Goal: Task Accomplishment & Management: Manage account settings

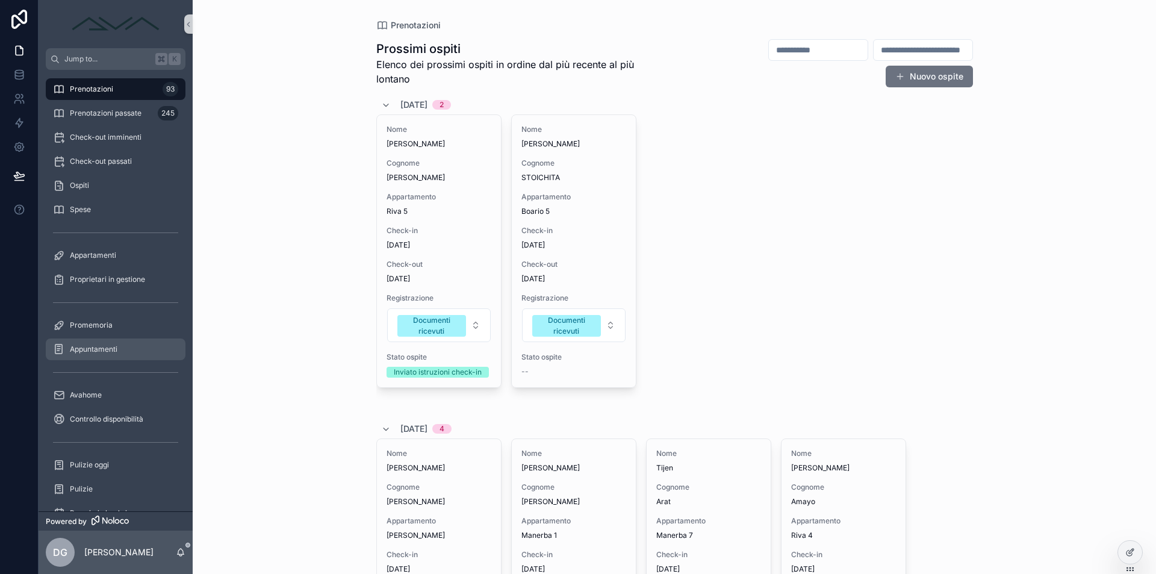
click at [99, 356] on div "Appuntamenti" at bounding box center [115, 349] width 125 height 19
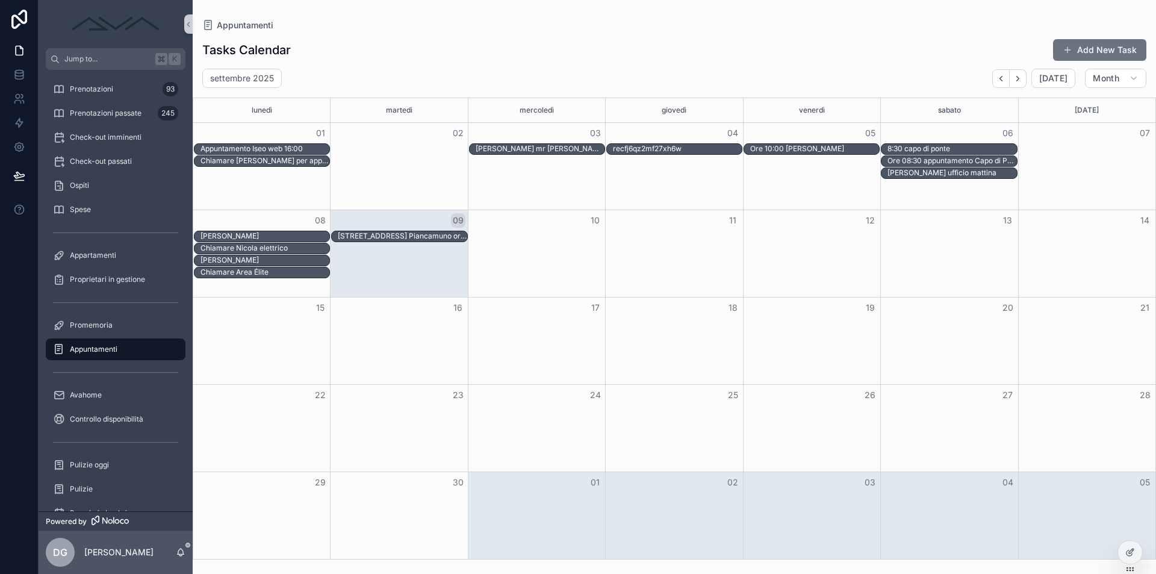
click at [547, 237] on div "[PERSON_NAME] [STREET_ADDRESS] ore 18:00" at bounding box center [674, 237] width 962 height 12
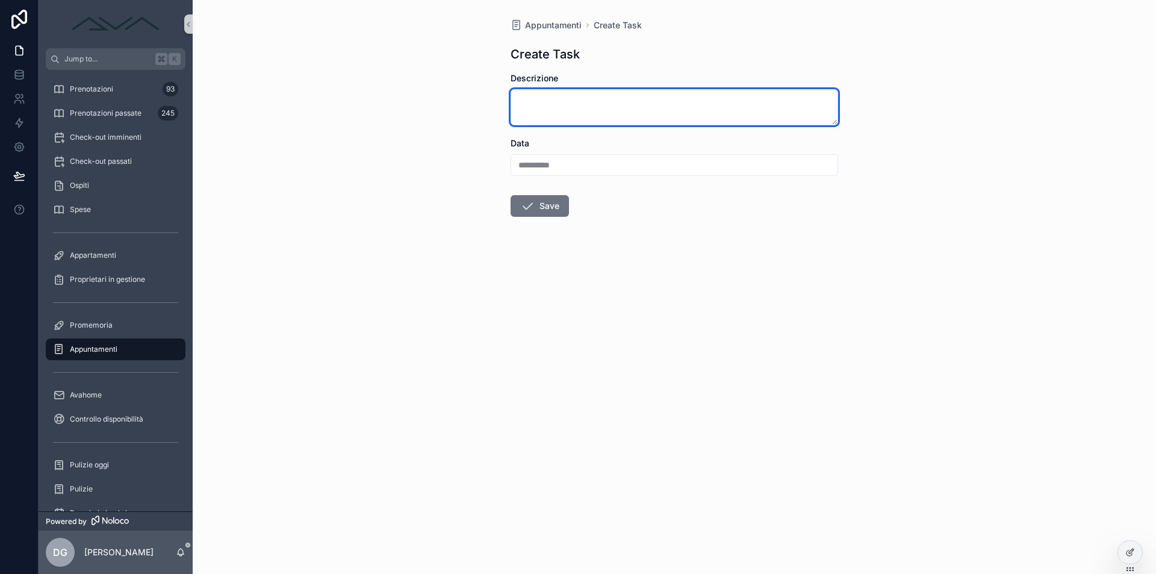
click at [556, 109] on textarea "scrollable content" at bounding box center [675, 107] width 328 height 36
type textarea "**********"
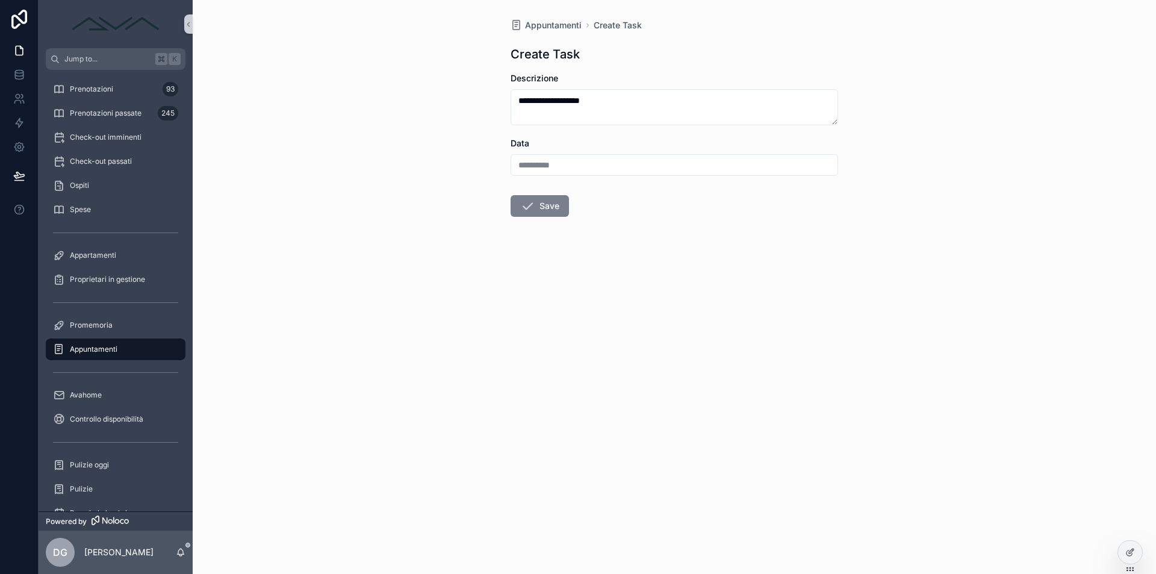
click at [552, 201] on button "Save" at bounding box center [540, 206] width 58 height 22
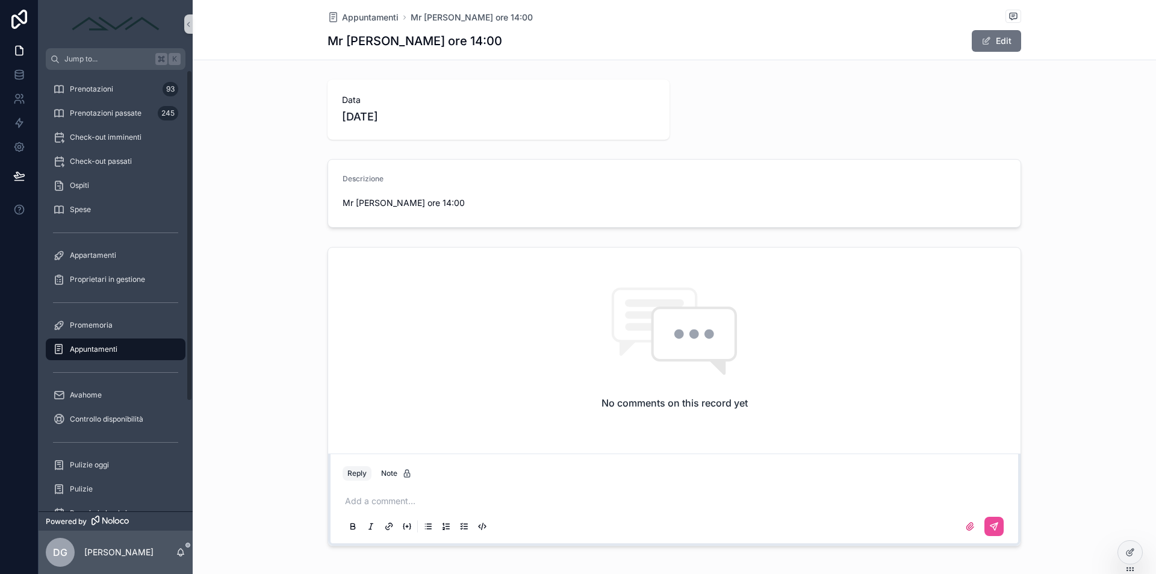
click at [116, 353] on span "Appuntamenti" at bounding box center [94, 349] width 48 height 10
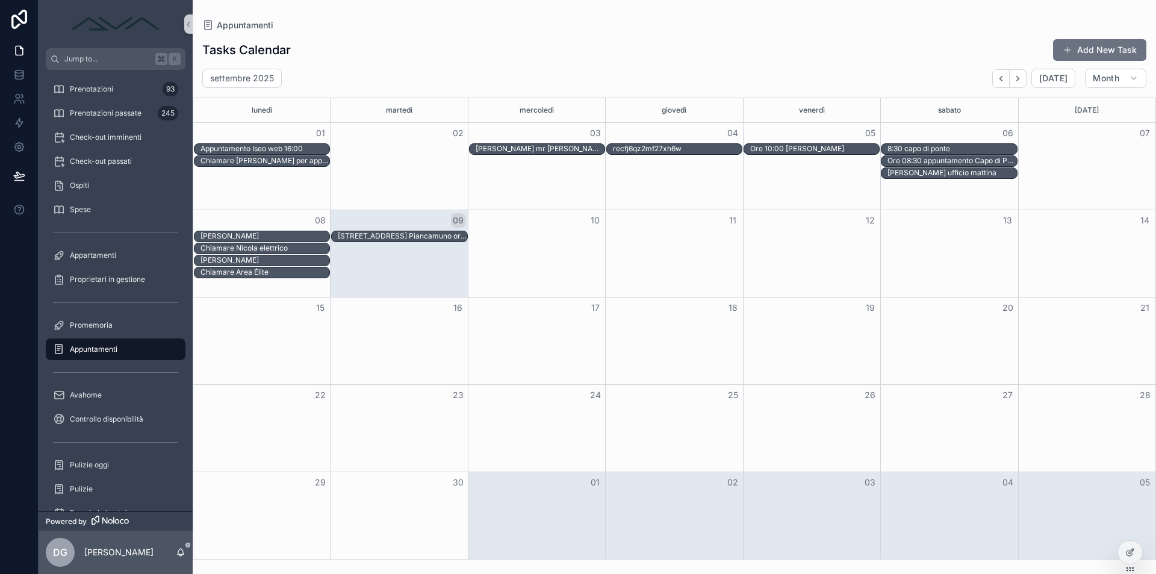
click at [683, 251] on div "Chiamare Nicola elettrico" at bounding box center [674, 249] width 962 height 12
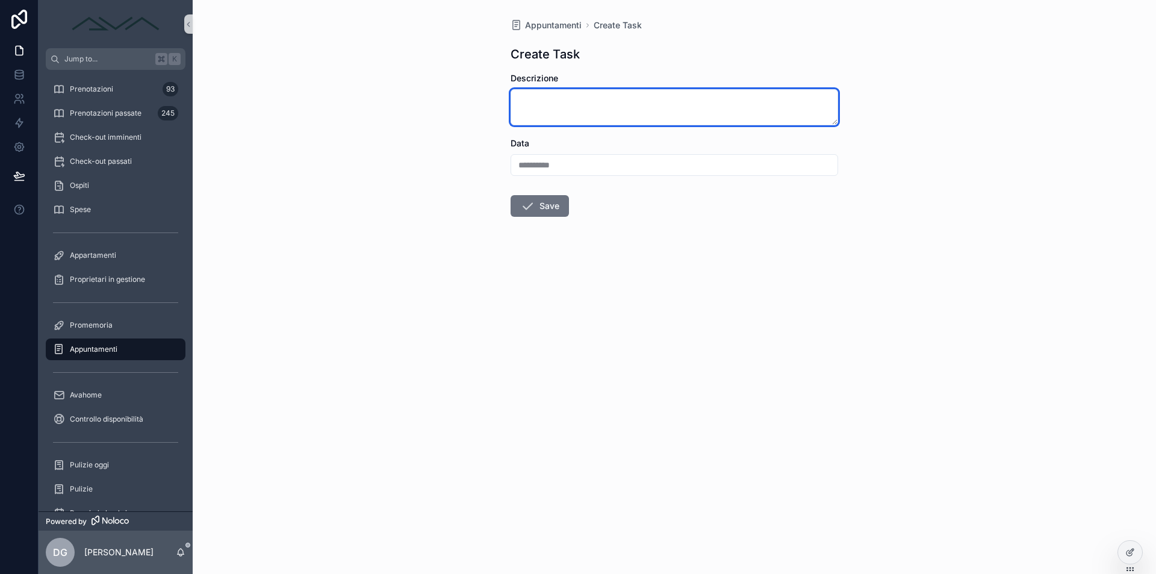
click at [539, 111] on textarea "scrollable content" at bounding box center [675, 107] width 328 height 36
type textarea "*"
type textarea "**********"
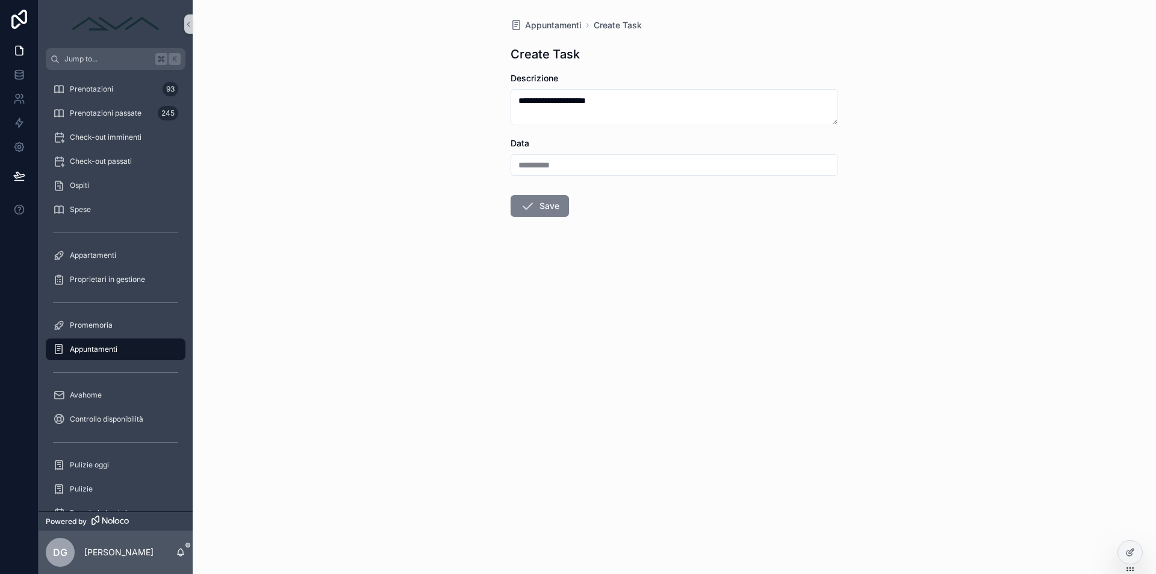
click at [535, 197] on button "Save" at bounding box center [540, 206] width 58 height 22
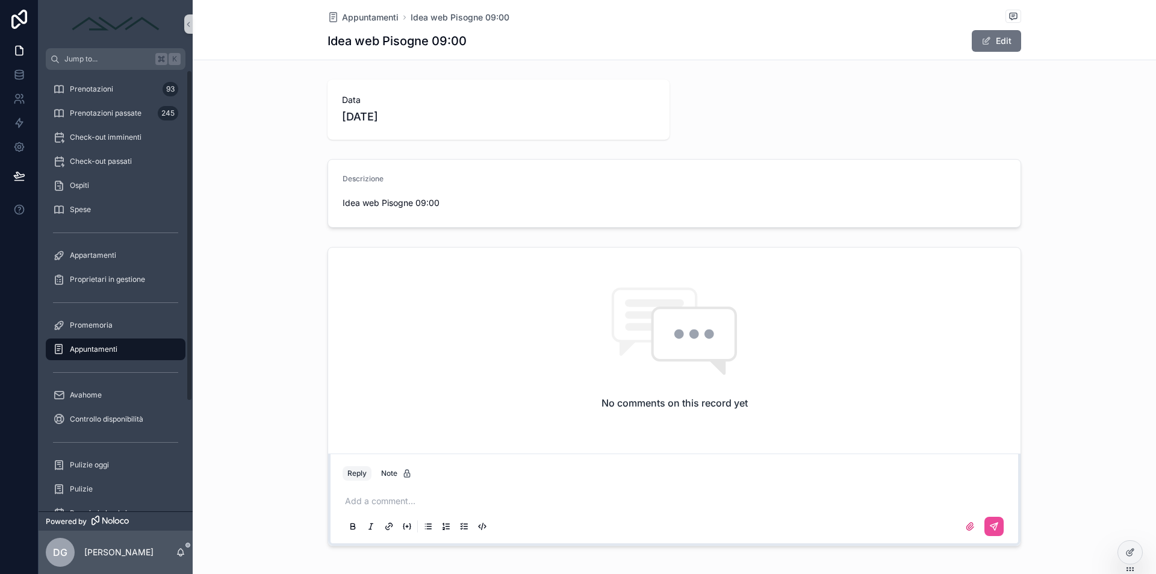
click at [102, 352] on span "Appuntamenti" at bounding box center [94, 349] width 48 height 10
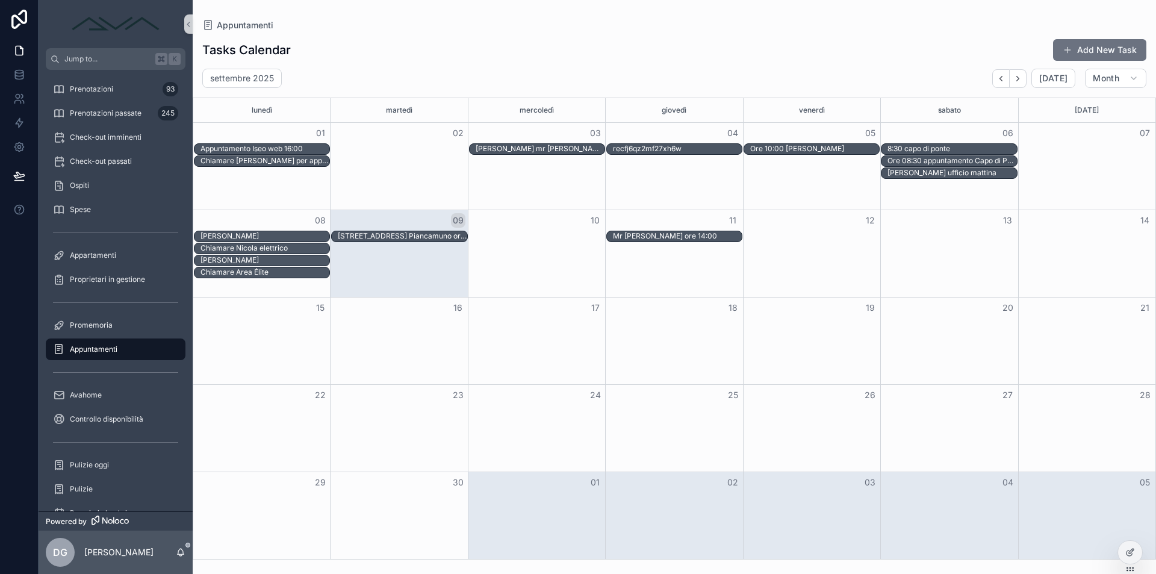
click at [426, 267] on div "Chiamare Area Élite" at bounding box center [674, 273] width 962 height 12
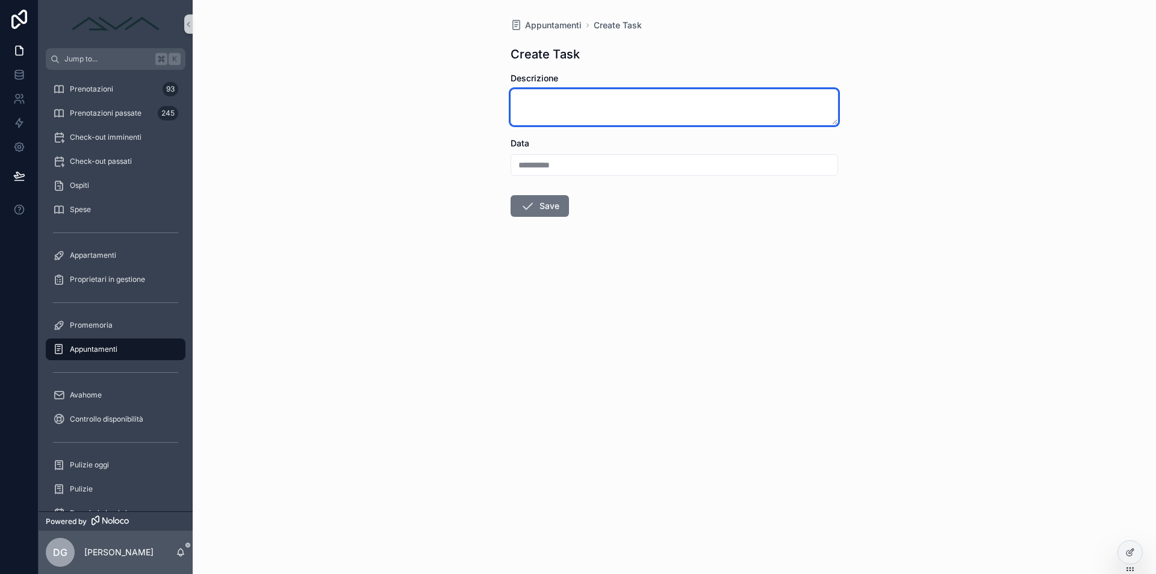
click at [570, 97] on textarea "scrollable content" at bounding box center [675, 107] width 328 height 36
type textarea "**********"
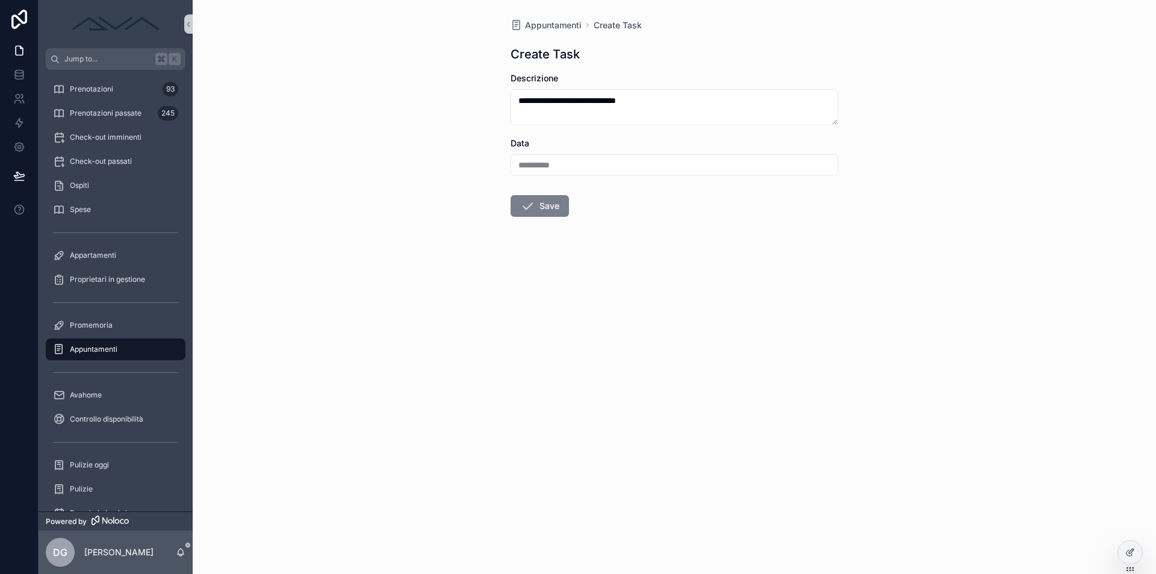
click at [545, 202] on button "Save" at bounding box center [540, 206] width 58 height 22
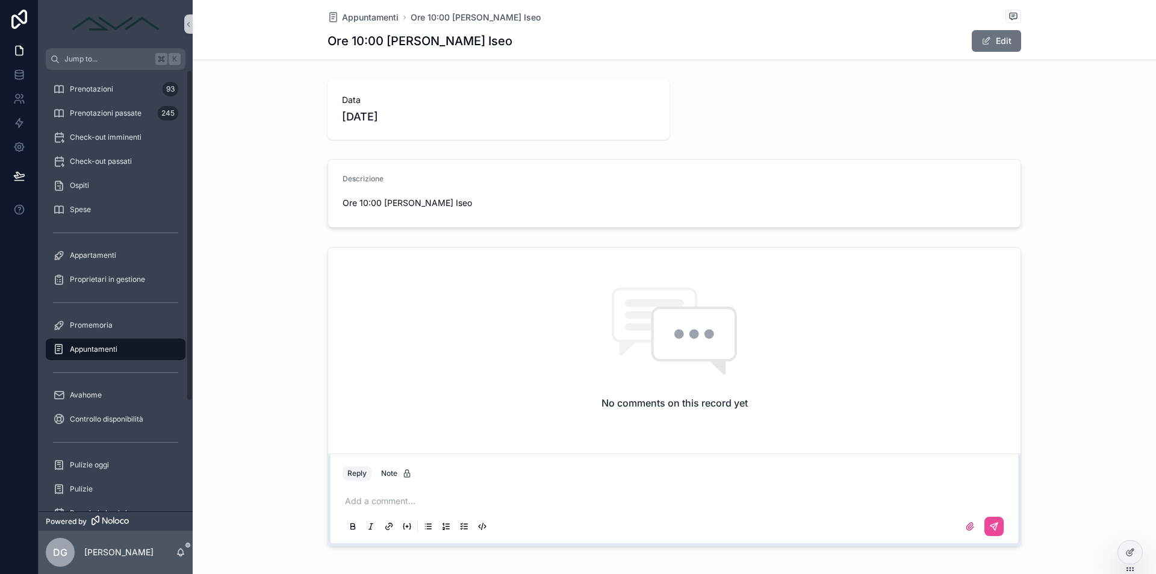
click at [110, 361] on div "scrollable content" at bounding box center [116, 372] width 154 height 22
click at [116, 86] on div "Prenotazioni 93" at bounding box center [115, 88] width 125 height 19
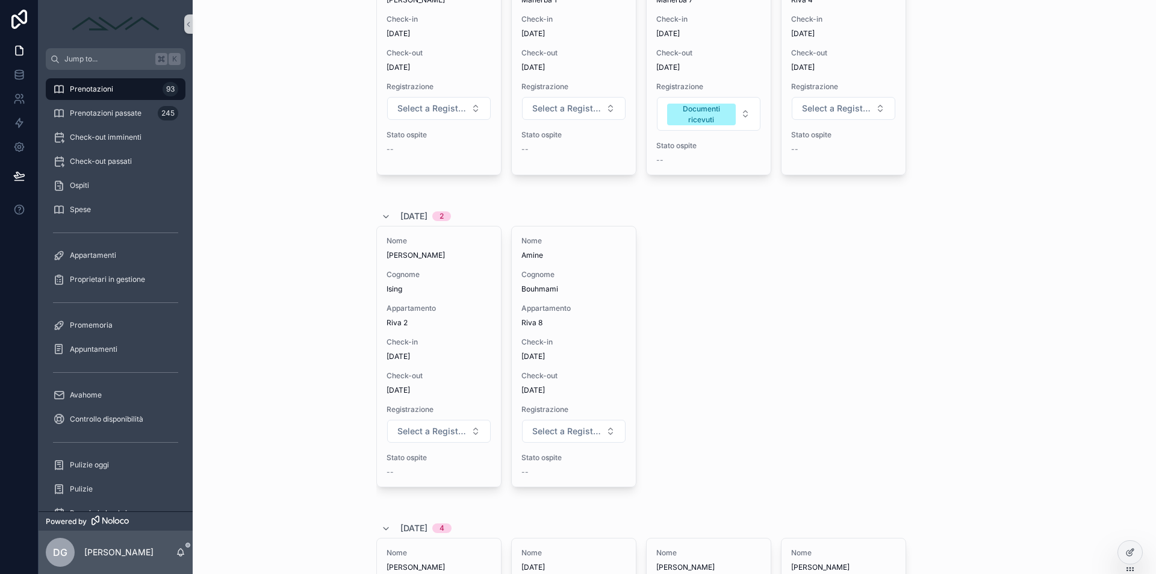
scroll to position [667, 0]
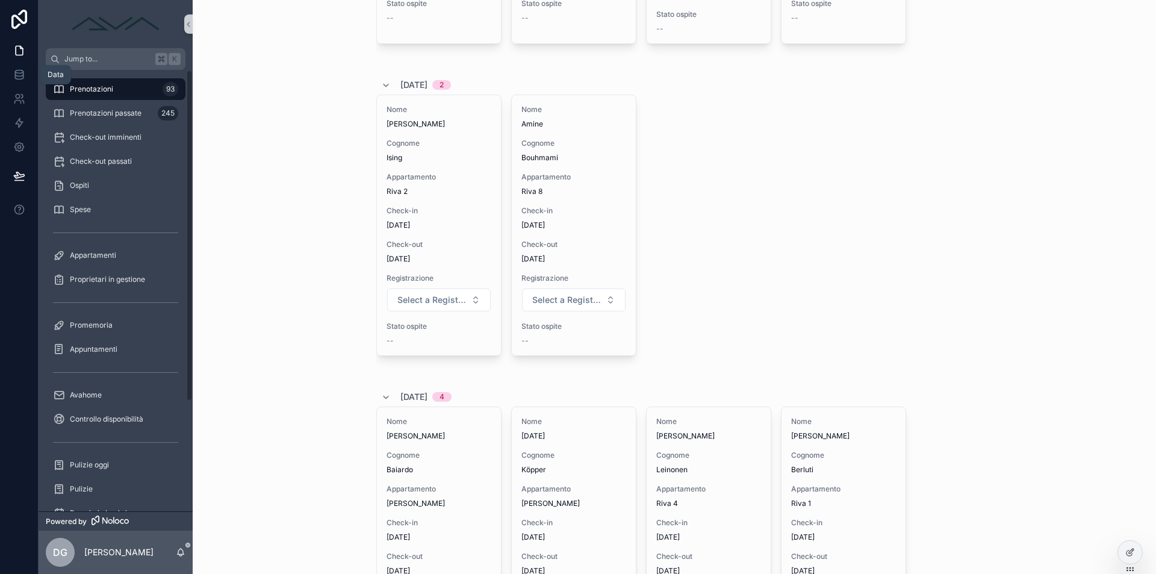
click at [2, 58] on link at bounding box center [19, 51] width 38 height 24
